Goal: Transaction & Acquisition: Purchase product/service

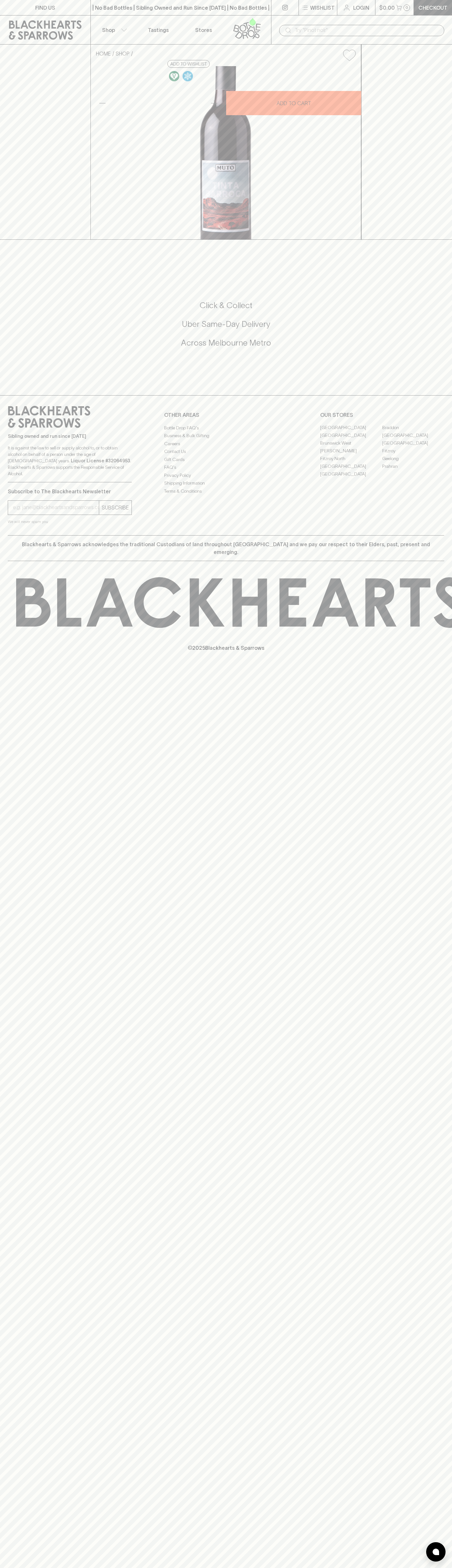
click at [437, 5] on p "Checkout" at bounding box center [433, 7] width 29 height 8
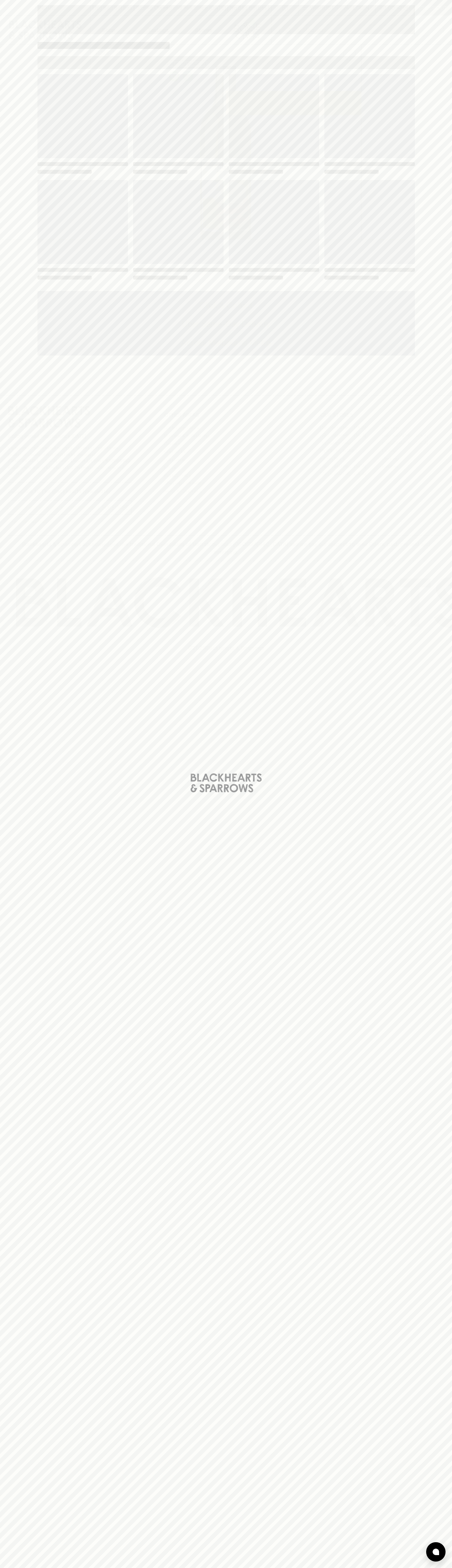
click at [436, 121] on div "Loading" at bounding box center [226, 784] width 452 height 1568
click at [322, 1567] on html "FIND US | No Bad Bottles | Sibling Owned and Run Since 2006 | No Bad Bottles | …" at bounding box center [226, 784] width 452 height 1568
click at [17, 233] on div "Loading" at bounding box center [226, 784] width 452 height 1568
